Goal: Information Seeking & Learning: Learn about a topic

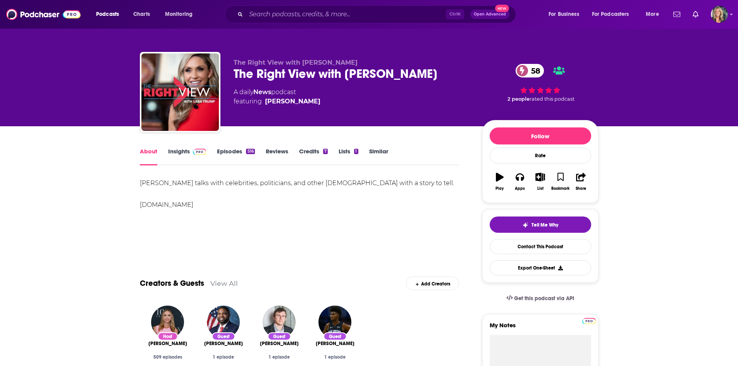
click at [287, 211] on div "Lara Trump talks with celebrities, politicians, and other Americans with a stor…" at bounding box center [300, 205] width 320 height 54
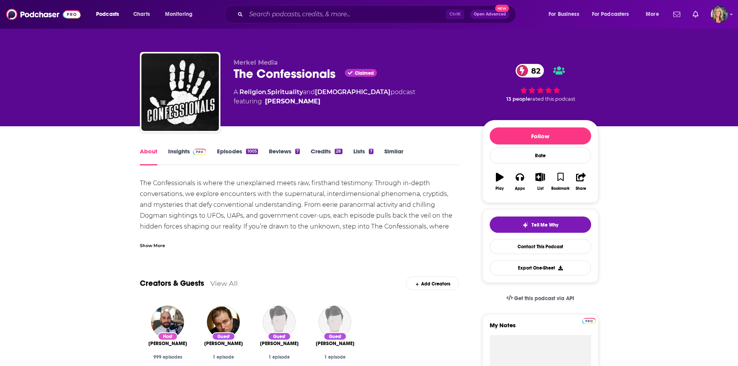
click at [154, 248] on div "Show More" at bounding box center [152, 244] width 25 height 7
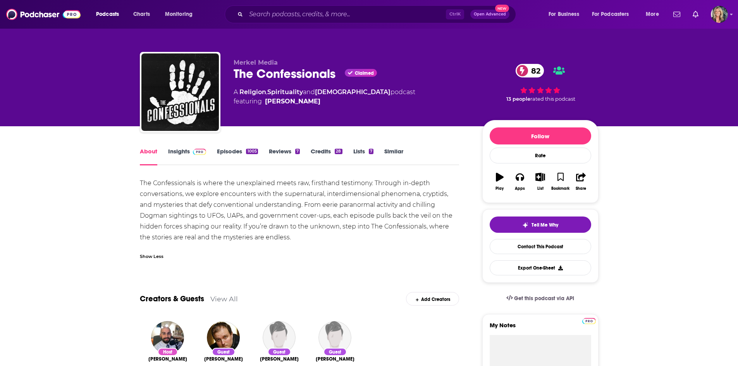
click at [191, 154] on span at bounding box center [198, 151] width 17 height 7
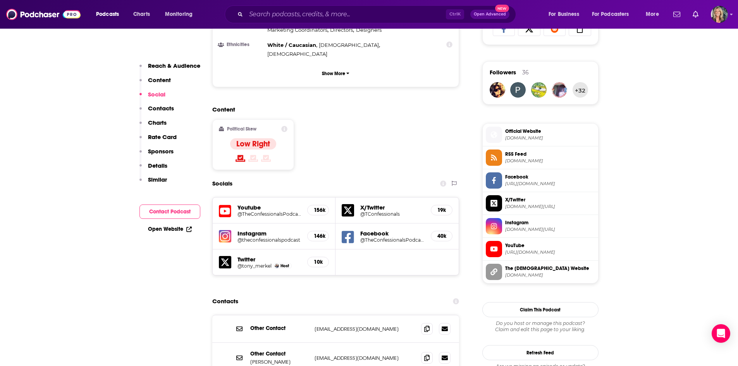
scroll to position [542, 0]
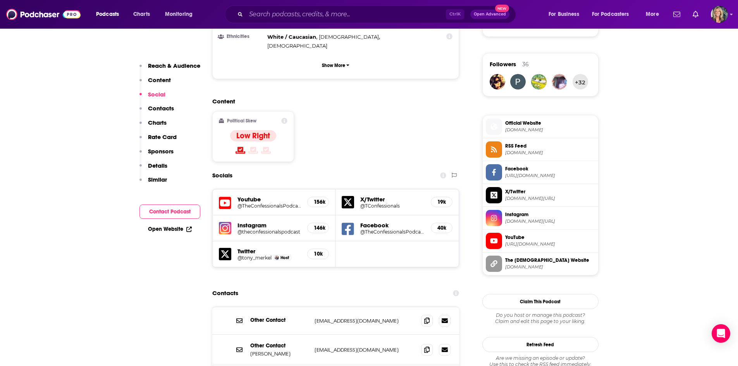
click at [275, 229] on h5 "@theconfessionalspodcast" at bounding box center [269, 232] width 64 height 6
